Goal: Task Accomplishment & Management: Use online tool/utility

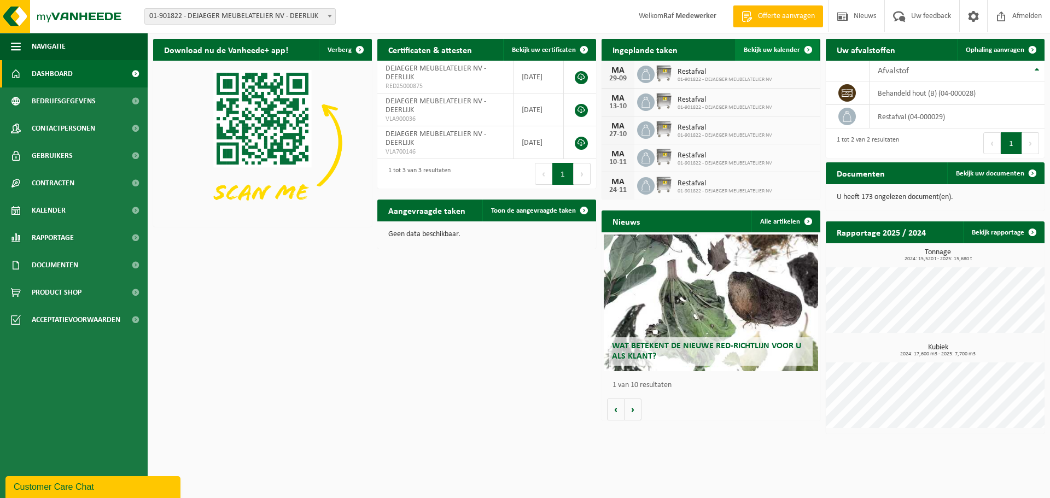
click at [773, 49] on span "Bekijk uw kalender" at bounding box center [771, 49] width 56 height 7
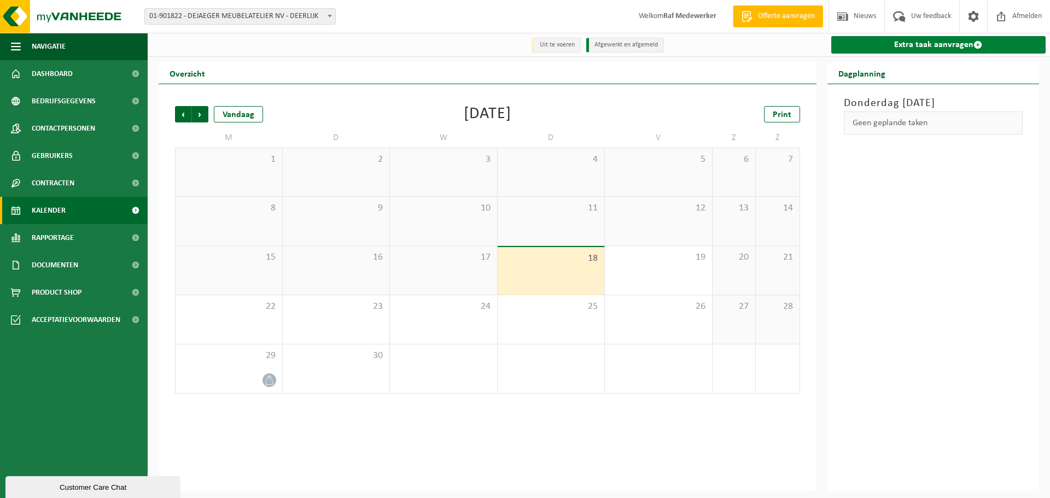
click at [925, 45] on link "Extra taak aanvragen" at bounding box center [938, 44] width 215 height 17
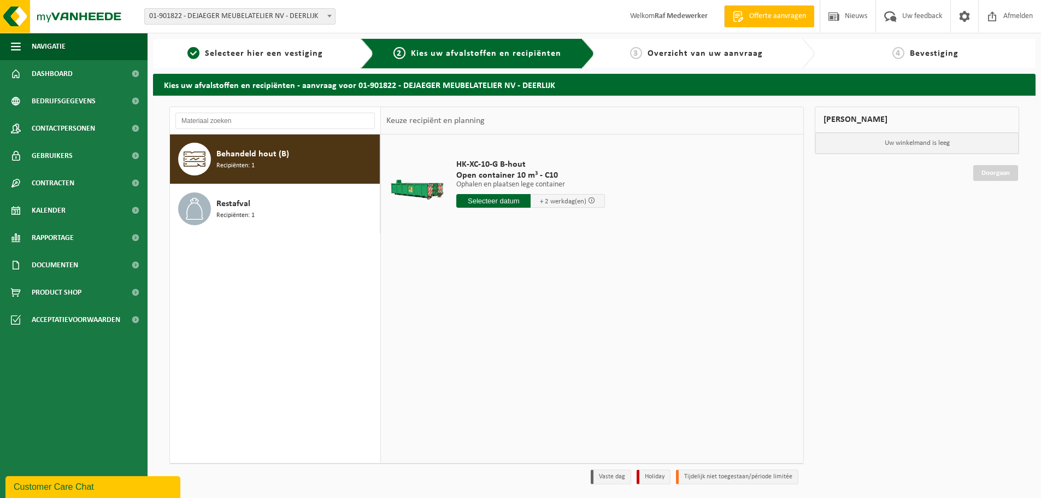
click at [288, 160] on div "Behandeld hout (B) Recipiënten: 1" at bounding box center [296, 159] width 161 height 33
click at [493, 202] on input "text" at bounding box center [493, 201] width 74 height 14
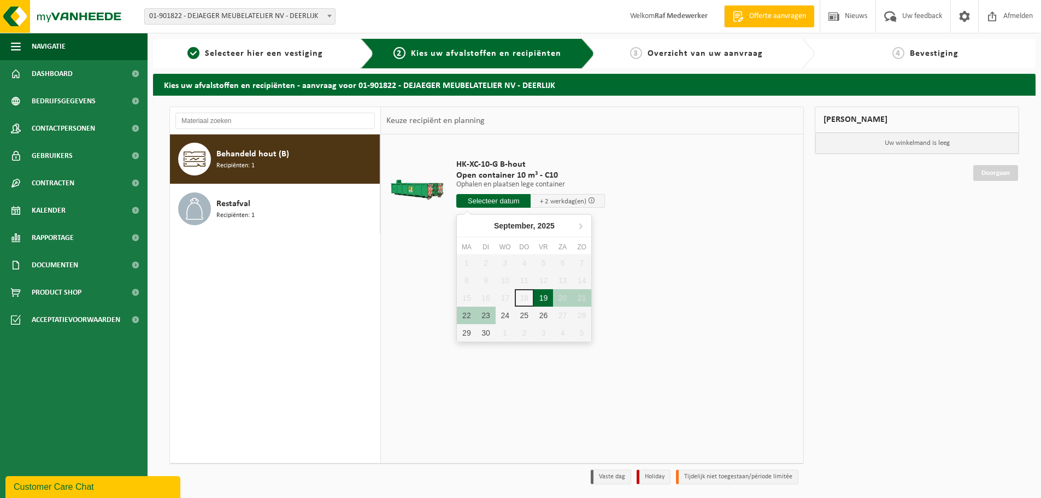
click at [543, 298] on div "19" at bounding box center [543, 297] width 19 height 17
type input "Van 2025-09-19"
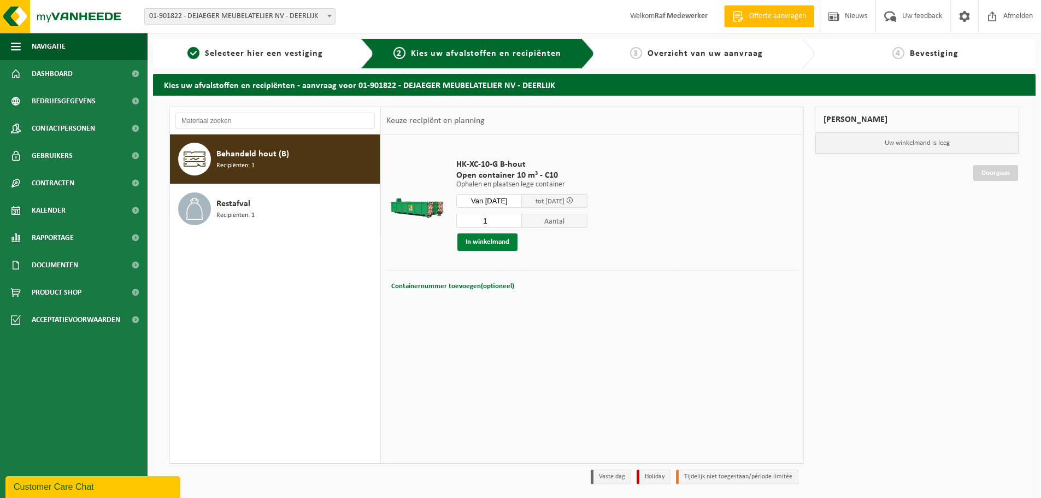
click at [492, 243] on button "In winkelmand" at bounding box center [488, 241] width 60 height 17
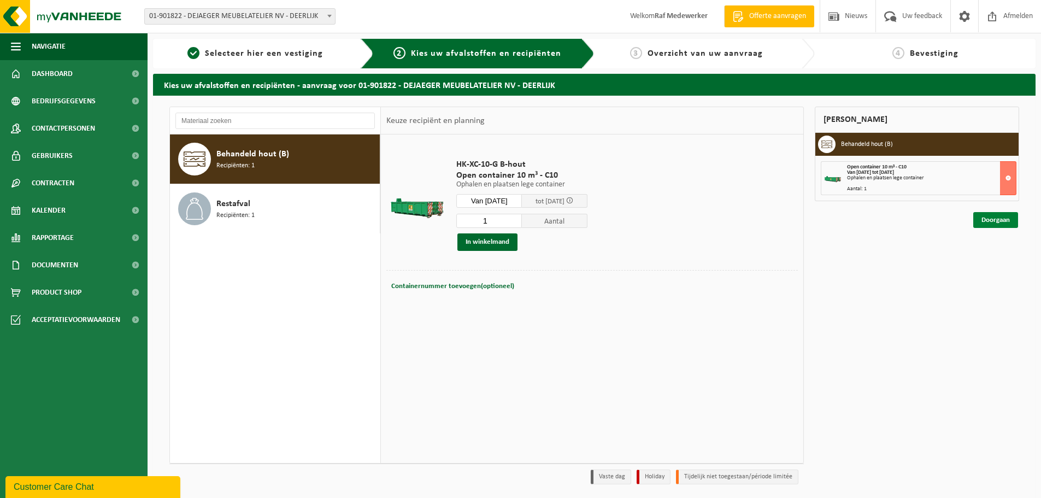
click at [1004, 222] on link "Doorgaan" at bounding box center [996, 220] width 45 height 16
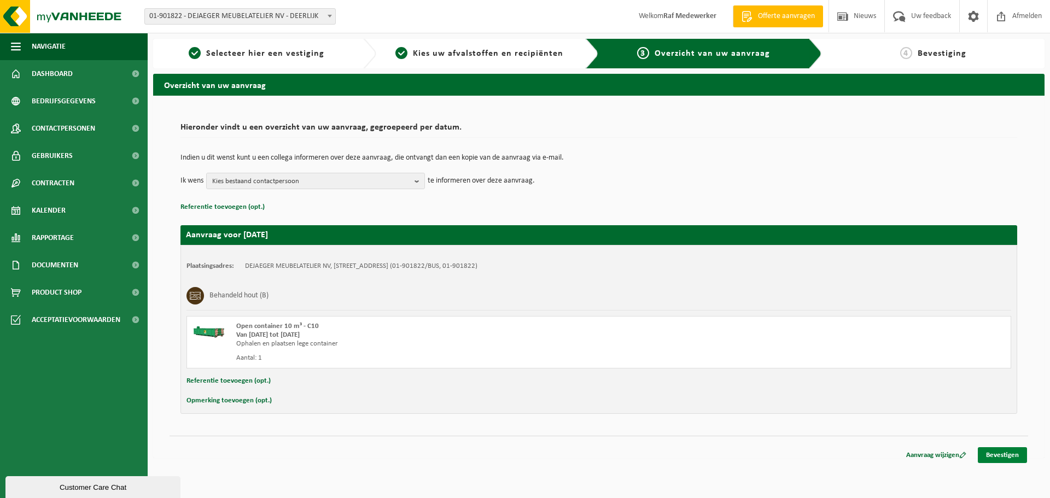
click at [1003, 455] on link "Bevestigen" at bounding box center [1001, 455] width 49 height 16
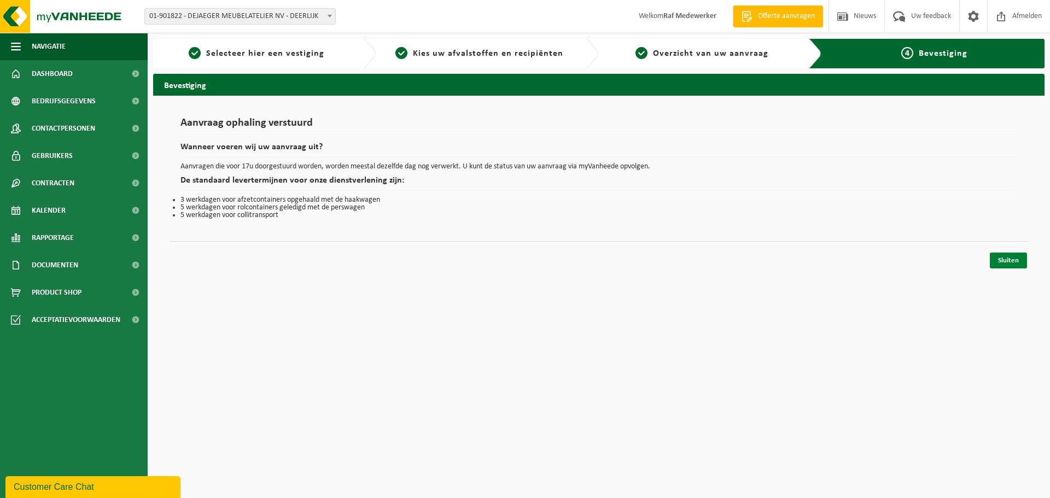
click at [1012, 260] on link "Sluiten" at bounding box center [1007, 261] width 37 height 16
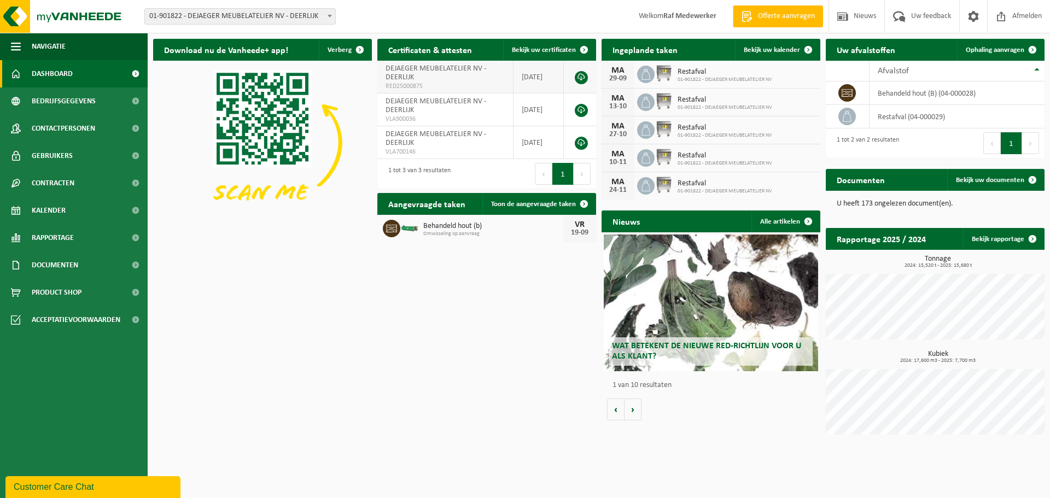
click at [581, 76] on link at bounding box center [580, 77] width 13 height 13
